Goal: Task Accomplishment & Management: Manage account settings

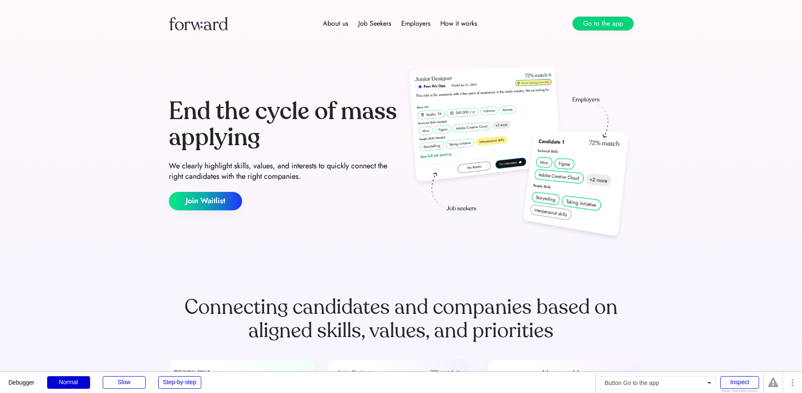
click at [603, 21] on button "Go to the app" at bounding box center [602, 23] width 61 height 13
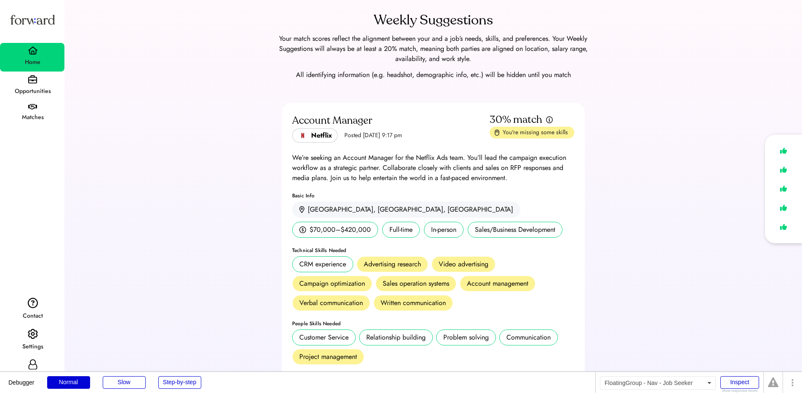
click at [27, 108] on div "Matches" at bounding box center [32, 114] width 64 height 26
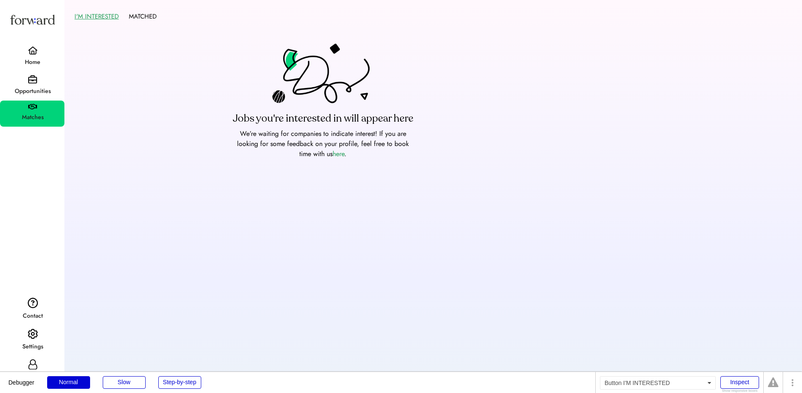
click at [98, 10] on button "I'M INTERESTED" at bounding box center [97, 16] width 44 height 13
click at [99, 12] on button "I'M INTERESTED" at bounding box center [97, 16] width 44 height 13
click at [141, 13] on button "MATCHED" at bounding box center [143, 16] width 28 height 13
click at [87, 17] on button "I'M INTERESTED" at bounding box center [97, 16] width 44 height 13
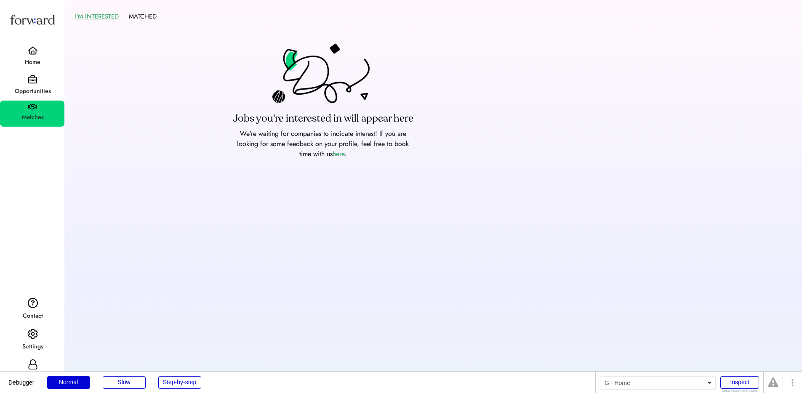
click at [32, 59] on div "Home" at bounding box center [33, 62] width 64 height 10
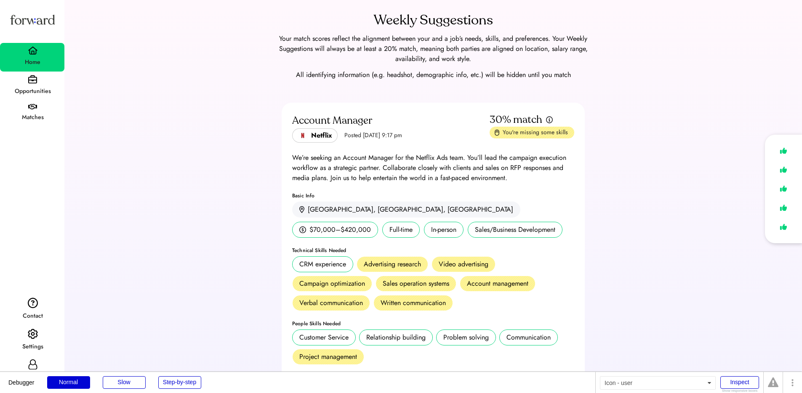
click at [35, 365] on icon at bounding box center [33, 364] width 10 height 10
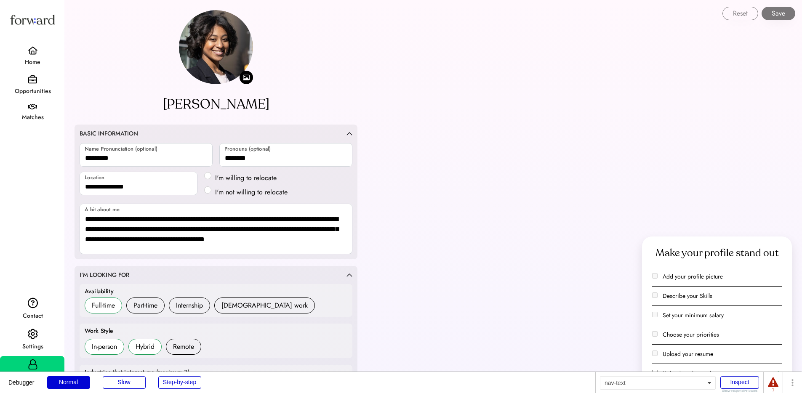
click at [28, 59] on div "Home" at bounding box center [33, 62] width 64 height 10
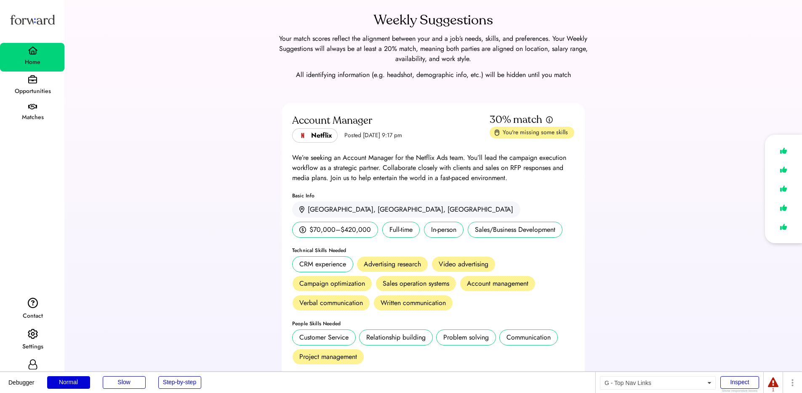
click at [34, 117] on div "Matches" at bounding box center [33, 117] width 64 height 10
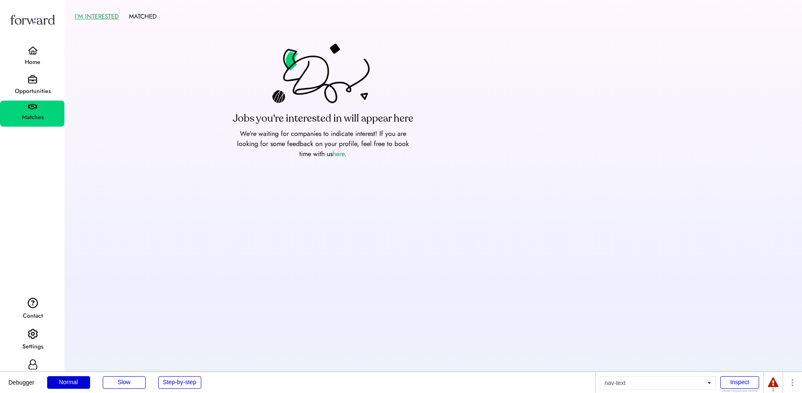
click at [37, 56] on div "Home" at bounding box center [33, 62] width 64 height 15
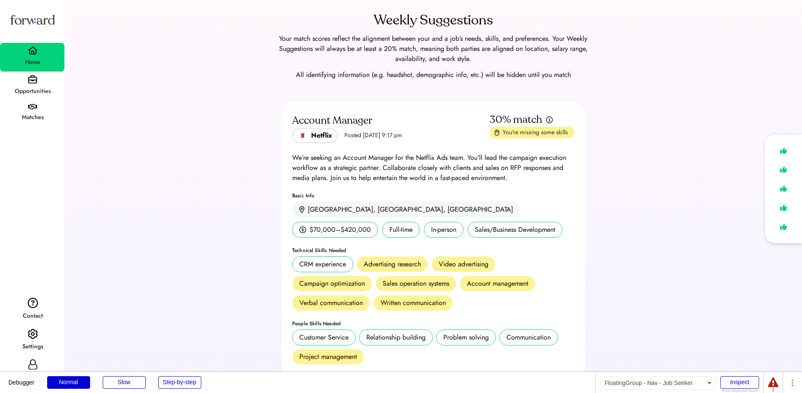
click at [36, 358] on div "Profile" at bounding box center [32, 371] width 64 height 30
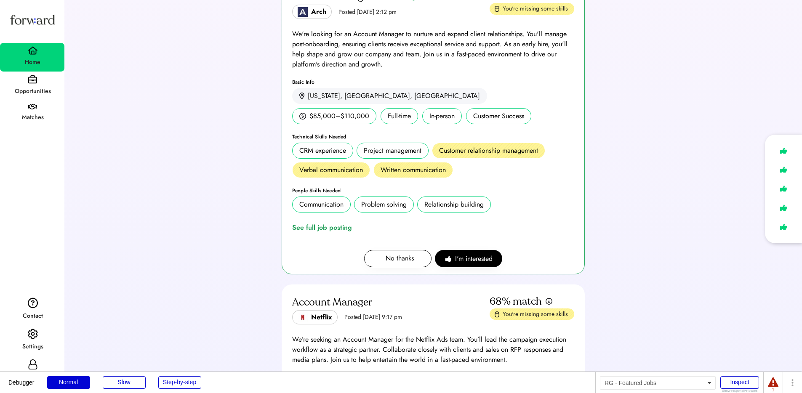
scroll to position [474, 0]
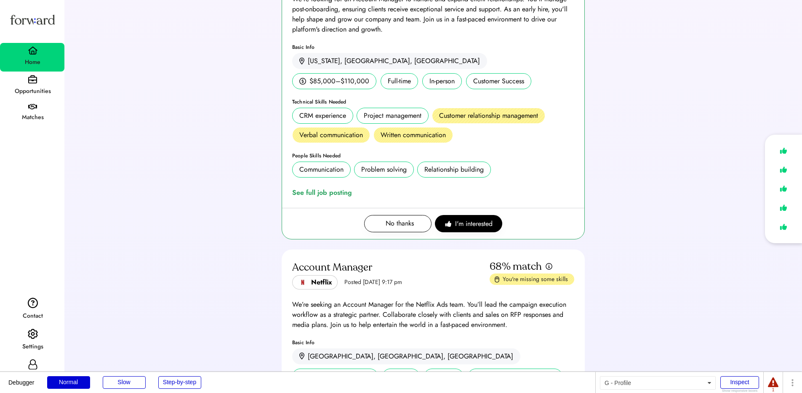
click at [32, 358] on div "Profile" at bounding box center [32, 371] width 64 height 30
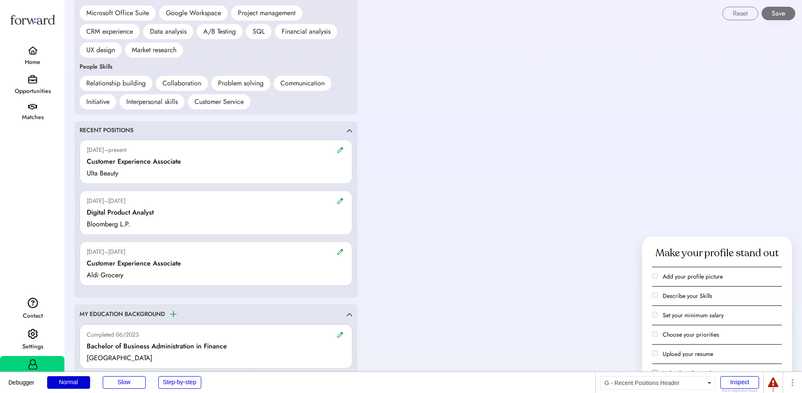
scroll to position [586, 0]
